Goal: Book appointment/travel/reservation

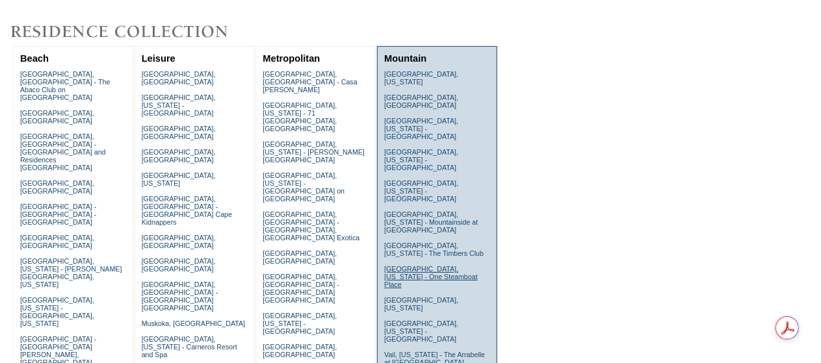
scroll to position [130, 0]
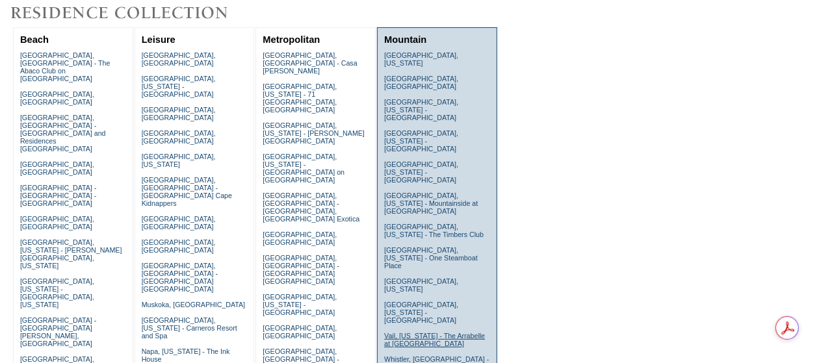
click at [398, 332] on link "Vail, Colorado - The Arrabelle at Vail Square" at bounding box center [434, 340] width 101 height 16
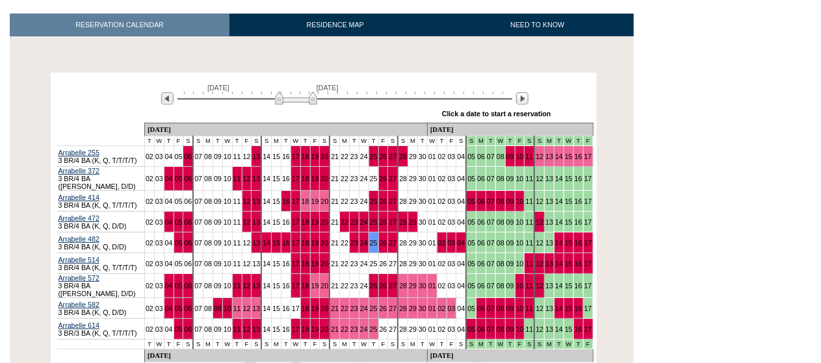
scroll to position [260, 0]
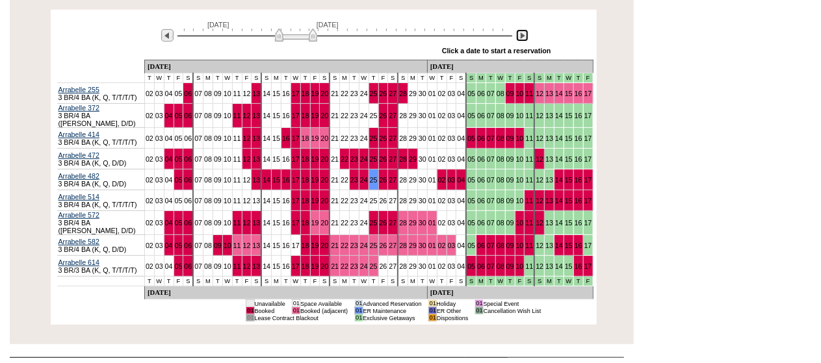
click at [521, 34] on img at bounding box center [522, 35] width 12 height 12
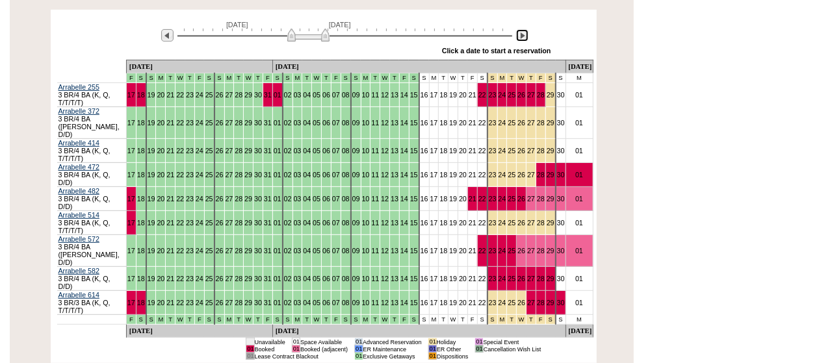
click at [521, 34] on img at bounding box center [522, 35] width 12 height 12
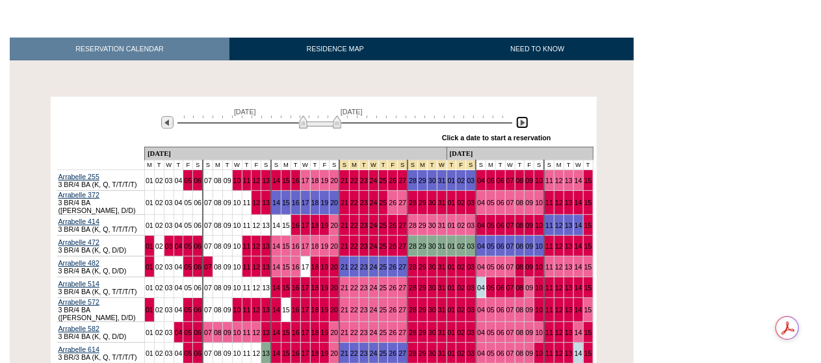
scroll to position [0, 0]
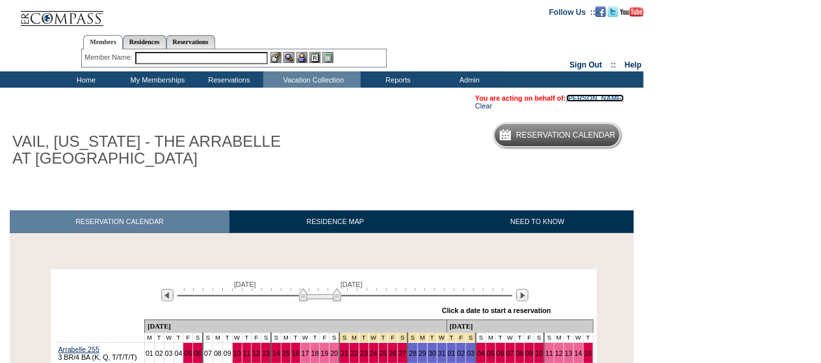
click at [606, 99] on link "[PERSON_NAME]" at bounding box center [595, 98] width 58 height 8
